Goal: Find contact information: Find contact information

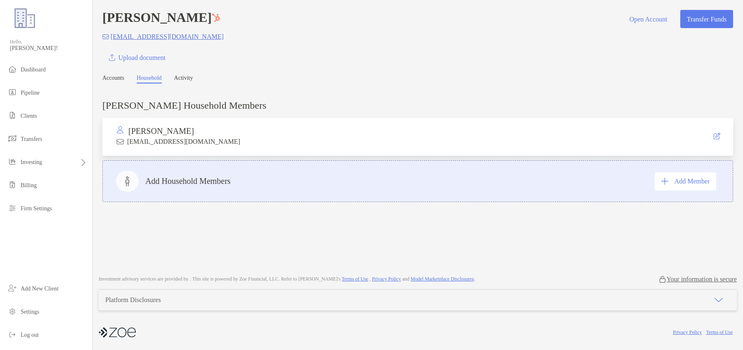
click at [114, 81] on link "Accounts" at bounding box center [113, 79] width 22 height 9
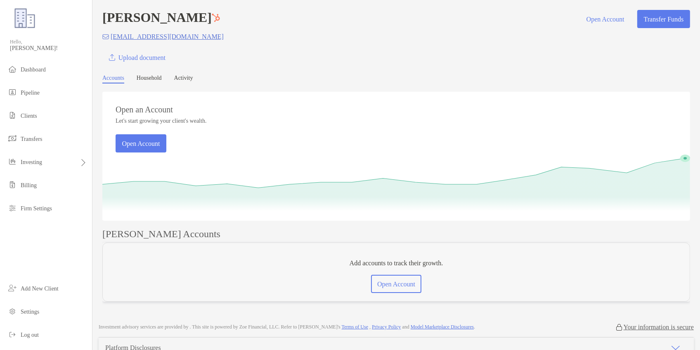
click at [151, 80] on link "Household" at bounding box center [149, 79] width 25 height 9
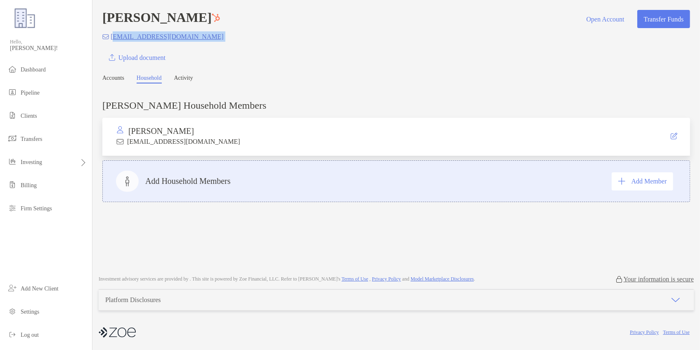
drag, startPoint x: 223, startPoint y: 47, endPoint x: 113, endPoint y: 40, distance: 110.4
click at [113, 40] on div "[PERSON_NAME] Open Account Transfer Funds [EMAIL_ADDRESS][DOMAIN_NAME] Upload d…" at bounding box center [396, 38] width 588 height 57
click at [230, 43] on div "[PERSON_NAME] Open Account Transfer Funds [EMAIL_ADDRESS][DOMAIN_NAME] Upload d…" at bounding box center [396, 38] width 588 height 57
copy p "[EMAIL_ADDRESS][DOMAIN_NAME]"
drag, startPoint x: 221, startPoint y: 37, endPoint x: 111, endPoint y: 37, distance: 109.8
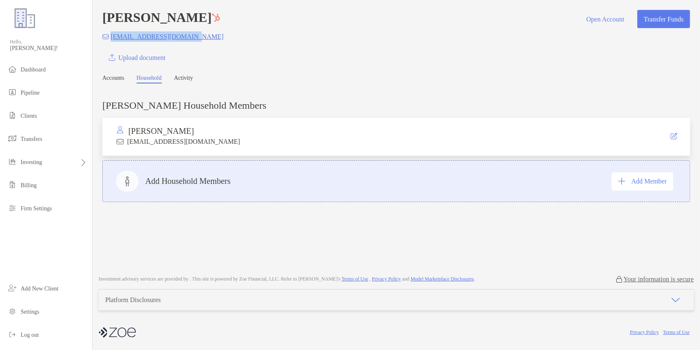
click at [111, 37] on div "[EMAIL_ADDRESS][DOMAIN_NAME]" at bounding box center [396, 36] width 588 height 10
click at [46, 110] on li "Clients" at bounding box center [46, 116] width 92 height 17
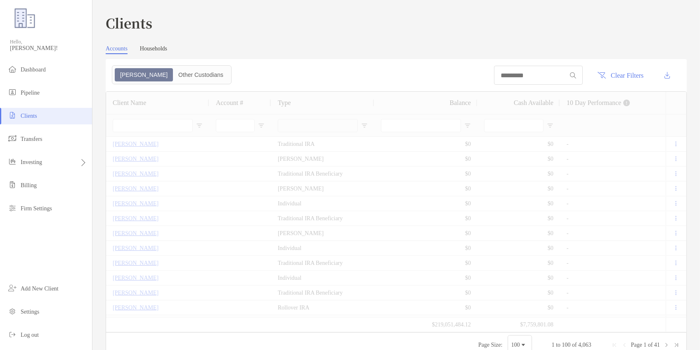
type input "*****"
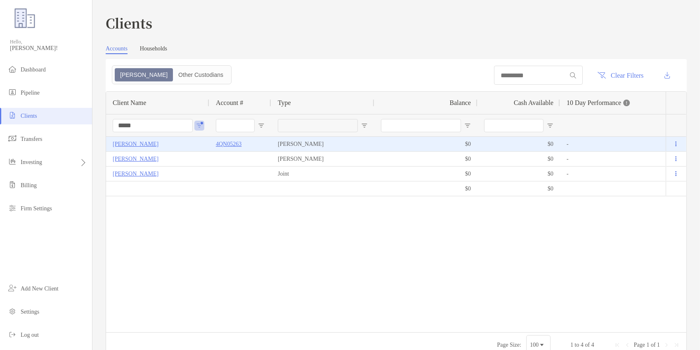
click at [142, 144] on p "[PERSON_NAME]" at bounding box center [136, 144] width 46 height 10
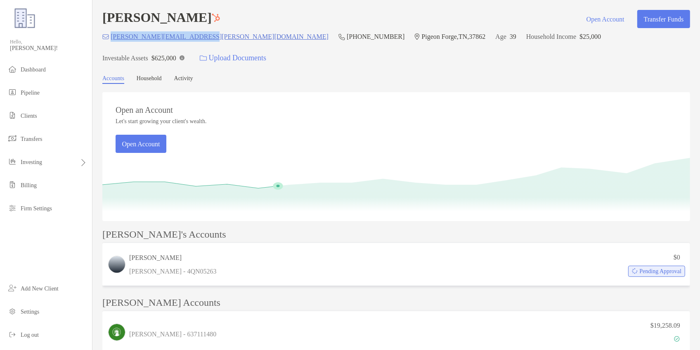
copy p "[PERSON_NAME][EMAIL_ADDRESS][PERSON_NAME][DOMAIN_NAME]"
drag, startPoint x: 211, startPoint y: 42, endPoint x: 110, endPoint y: 41, distance: 101.5
click at [110, 41] on div "[PERSON_NAME][EMAIL_ADDRESS][PERSON_NAME][DOMAIN_NAME] [PHONE_NUMBER] [GEOGRAPH…" at bounding box center [396, 48] width 588 height 35
